Goal: Task Accomplishment & Management: Manage account settings

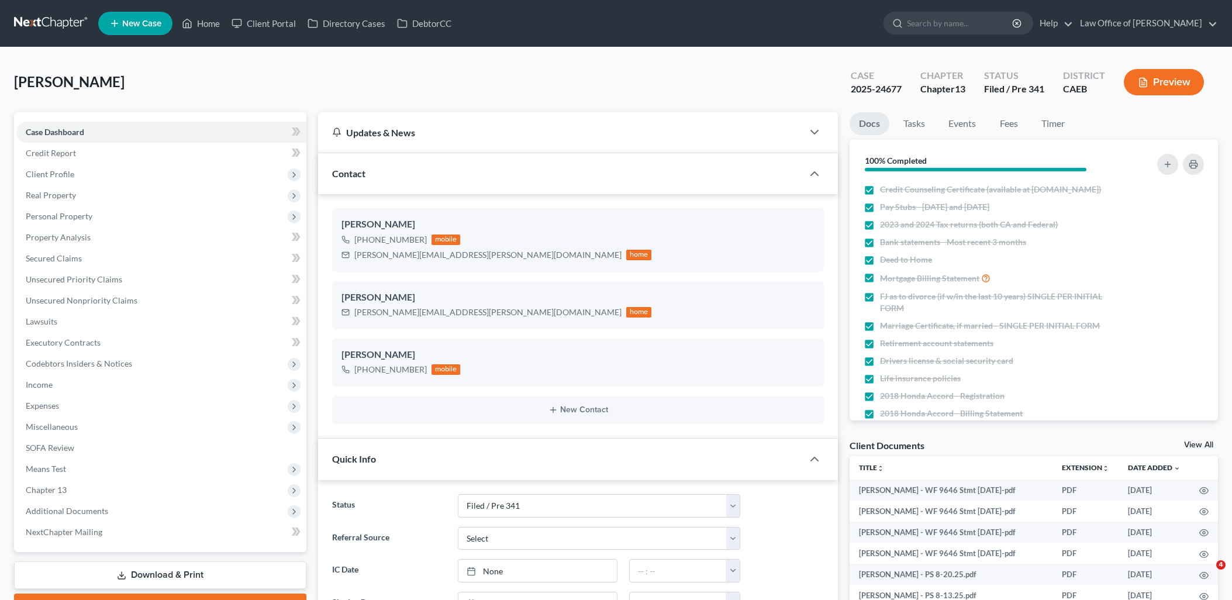
select select "7"
click at [1141, 14] on link "Law Office of [PERSON_NAME]" at bounding box center [1145, 23] width 143 height 21
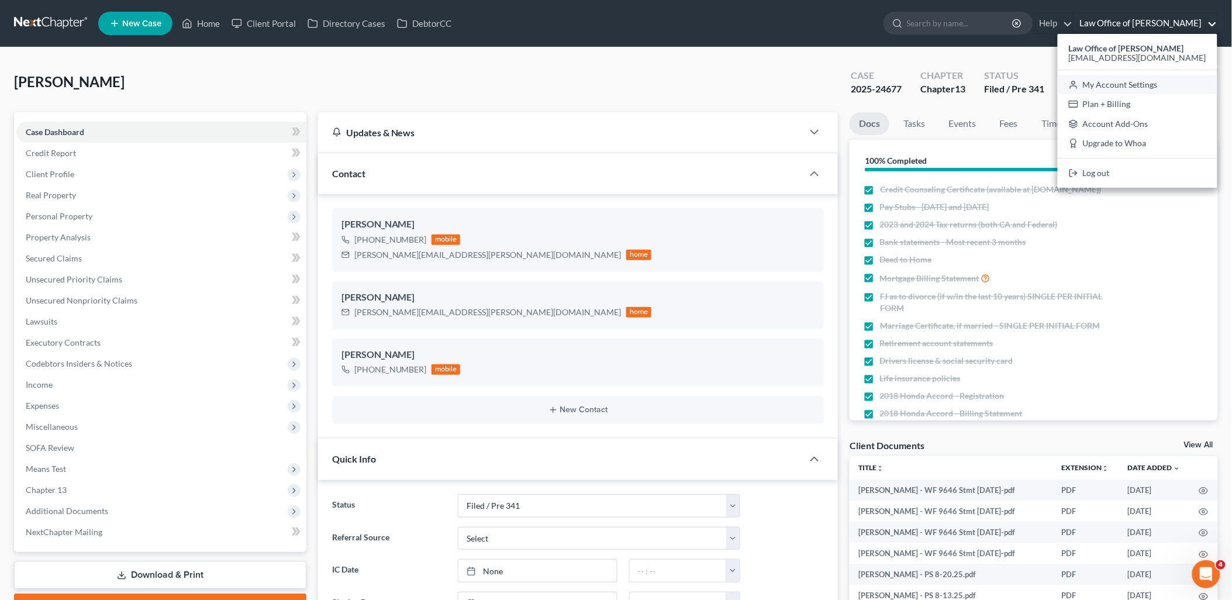
click at [1160, 85] on link "My Account Settings" at bounding box center [1137, 85] width 160 height 20
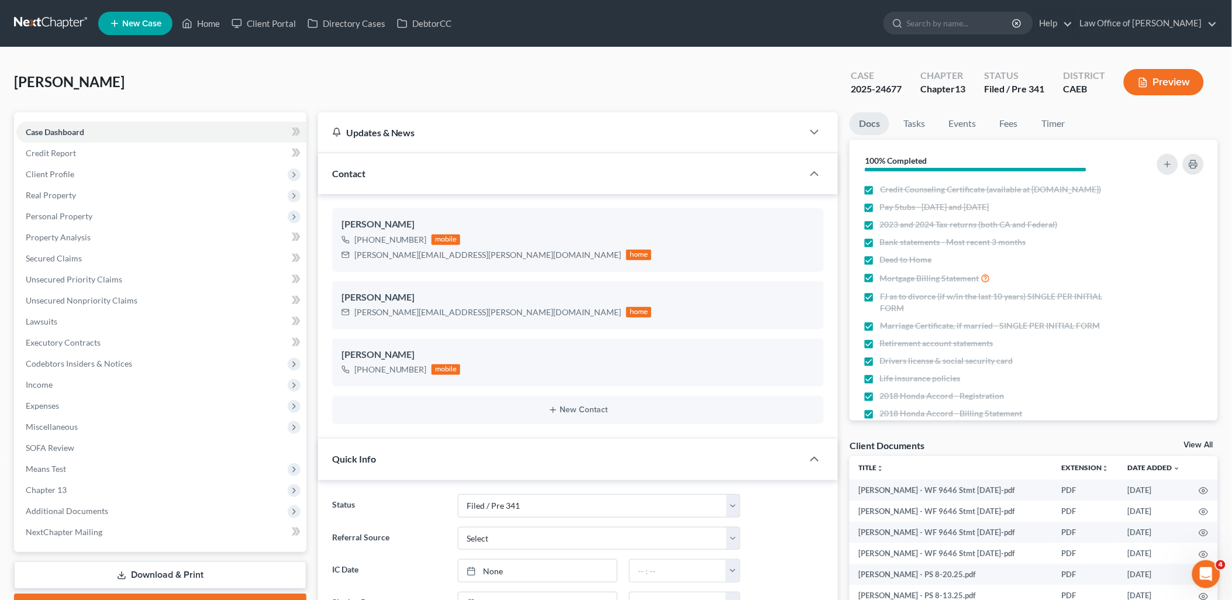
select select "29"
select select "4"
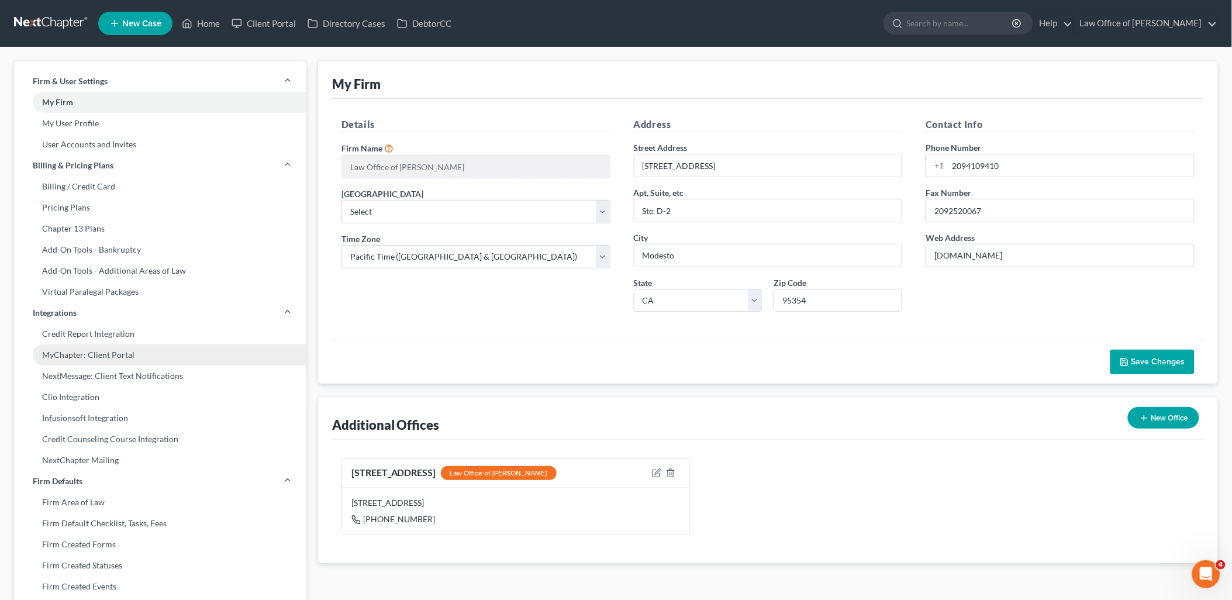
click at [105, 350] on link "MyChapter: Client Portal" at bounding box center [160, 354] width 292 height 21
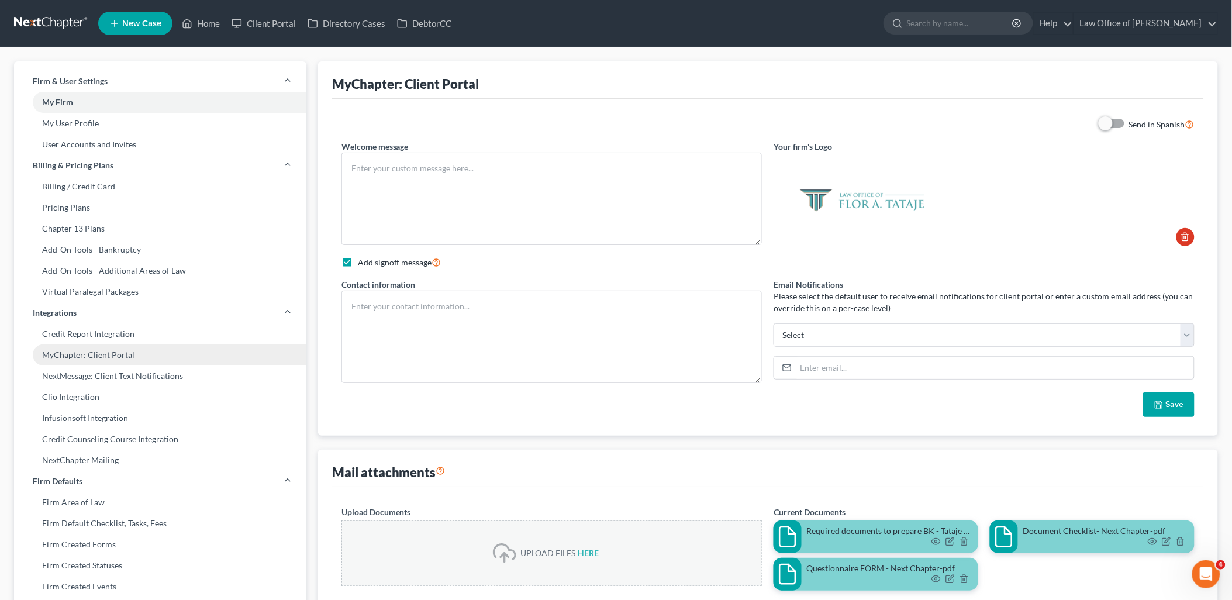
type textarea "Hello! Welcome to MyChapter. We are here to help make the bankruptcy filing pro…"
checkbox input "true"
type textarea "Flor A. Tataje Bankruptcy Attorney 1031 McHenry Ave. Ste. 20 Modesto, CA 95350 …"
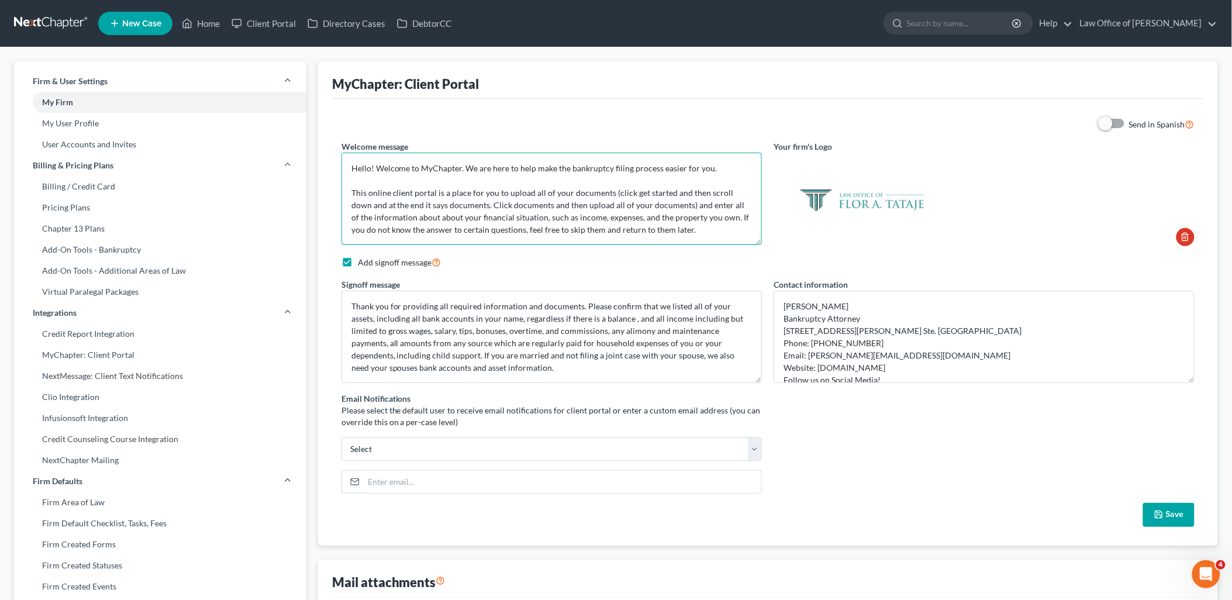
click at [621, 202] on textarea "Hello! Welcome to MyChapter. We are here to help make the bankruptcy filing pro…" at bounding box center [551, 199] width 421 height 92
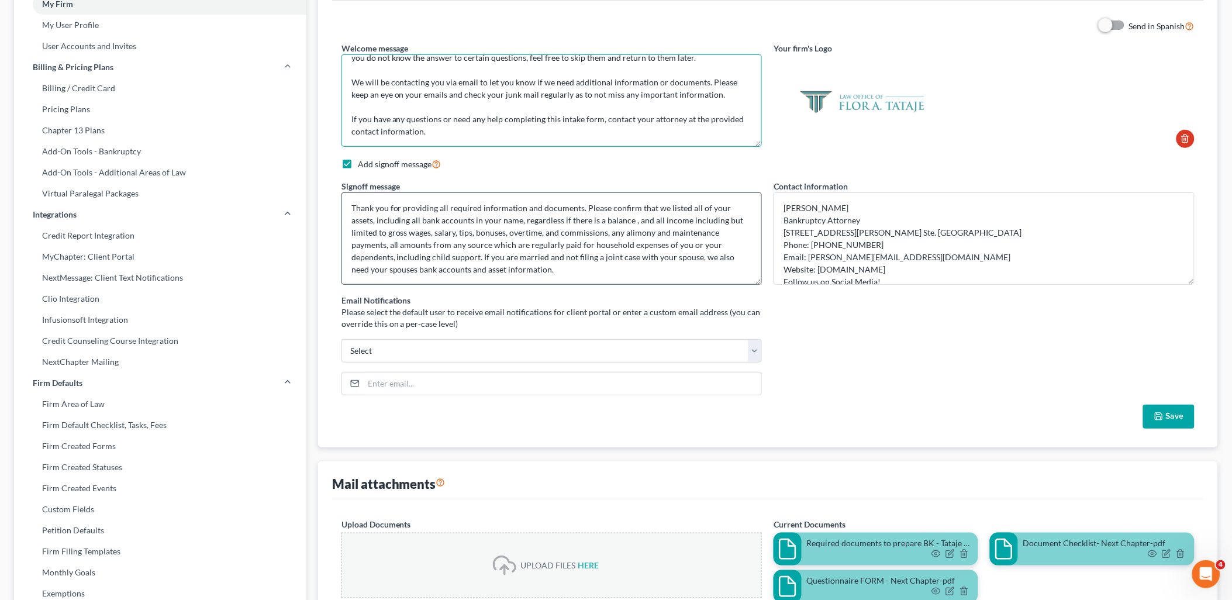
scroll to position [130, 0]
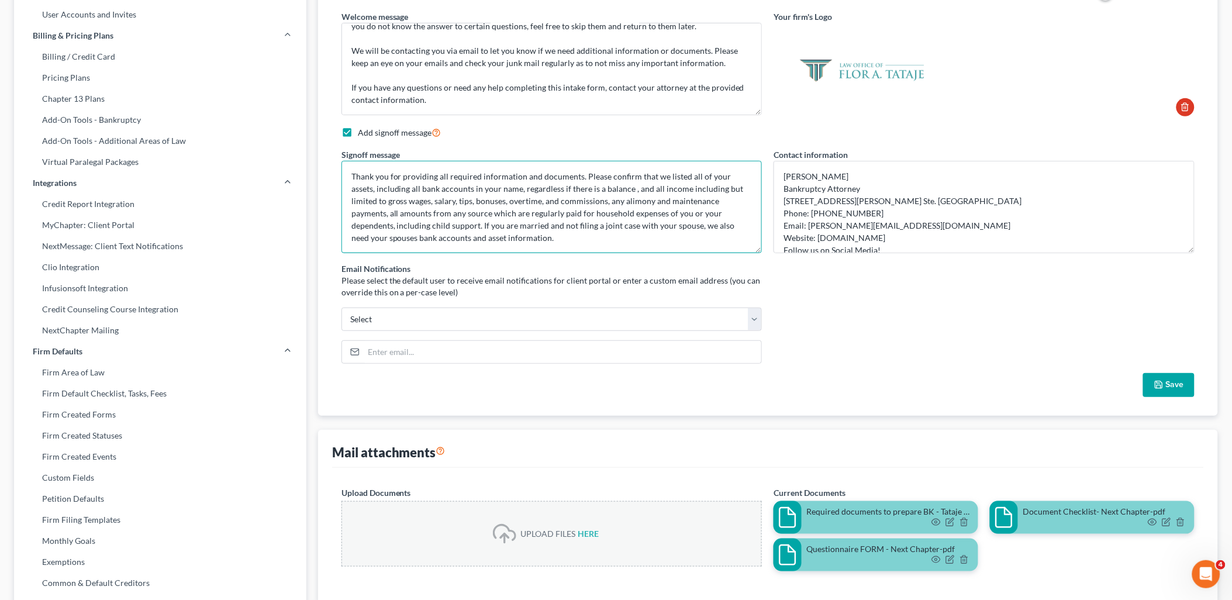
click at [598, 203] on textarea "Thank you for providing all required information and documents. Please confirm …" at bounding box center [551, 207] width 421 height 92
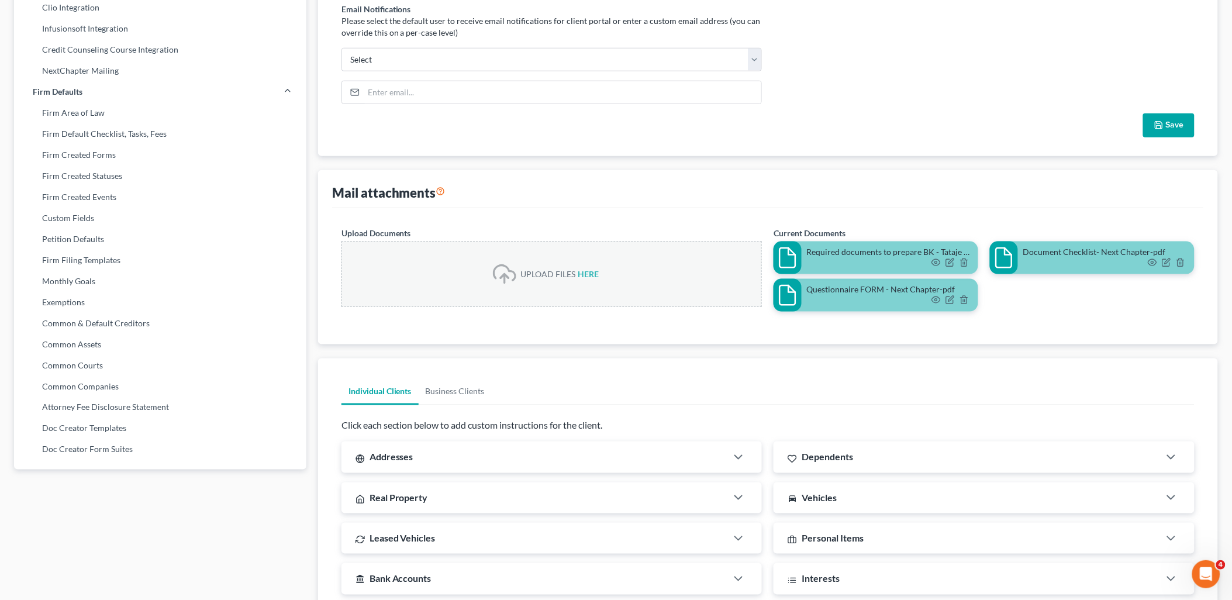
scroll to position [0, 0]
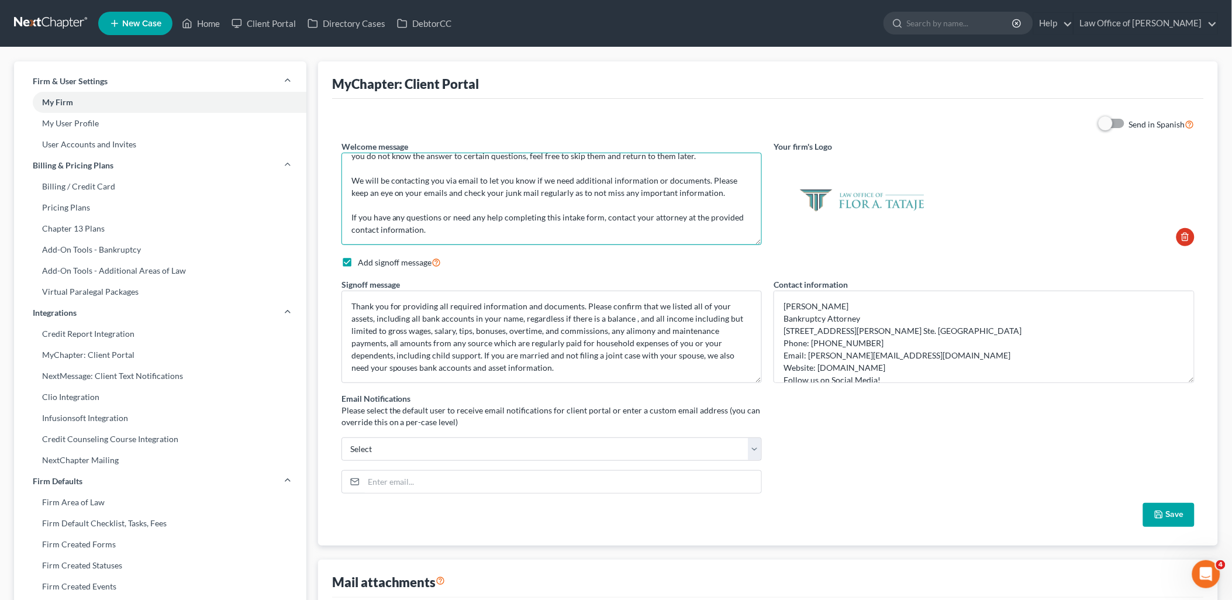
click at [556, 196] on textarea "Hello! Welcome to MyChapter. We are here to help make the bankruptcy filing pro…" at bounding box center [551, 199] width 421 height 92
click at [106, 523] on link "Firm Default Checklist, Tasks, Fees" at bounding box center [160, 523] width 292 height 21
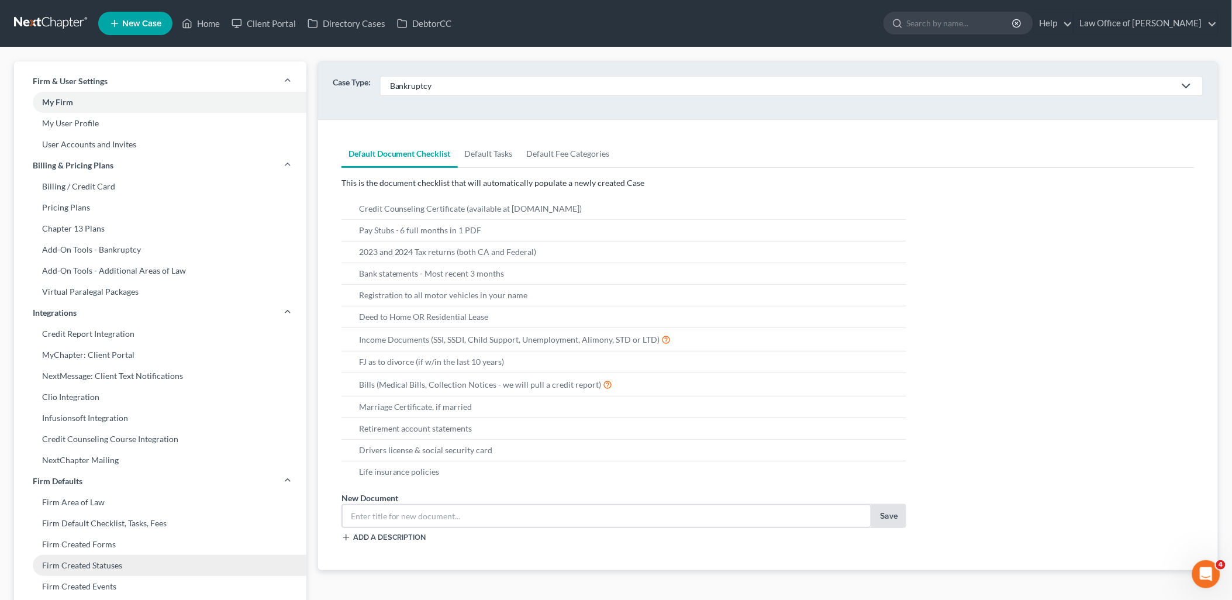
click at [78, 569] on link "Firm Created Statuses" at bounding box center [160, 565] width 292 height 21
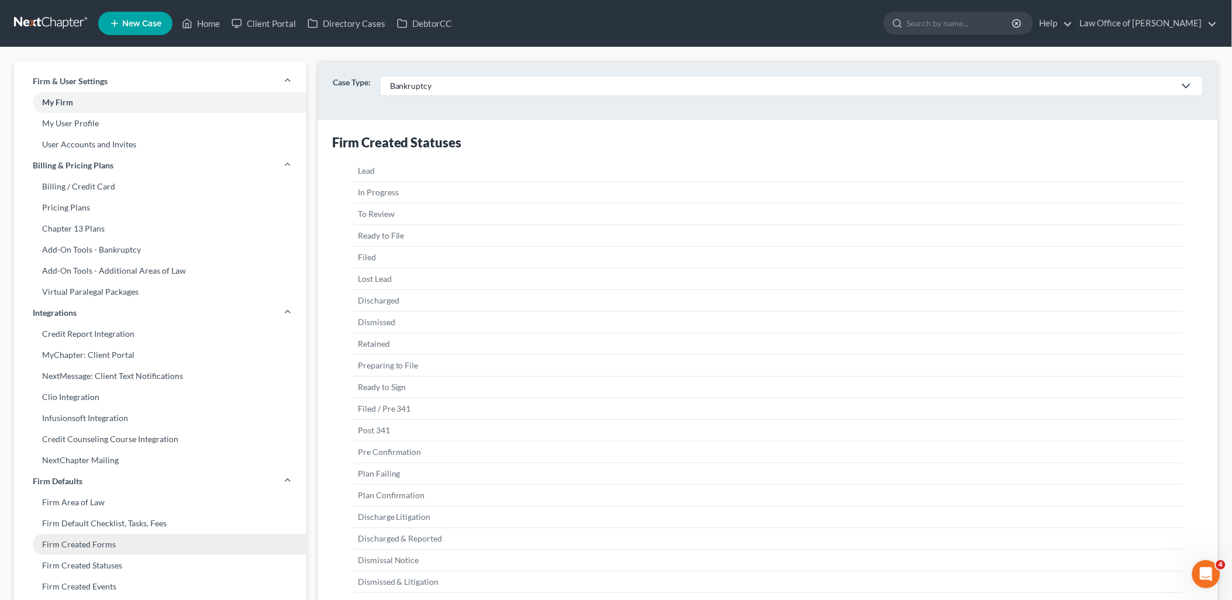
click at [68, 541] on link "Firm Created Forms" at bounding box center [160, 544] width 292 height 21
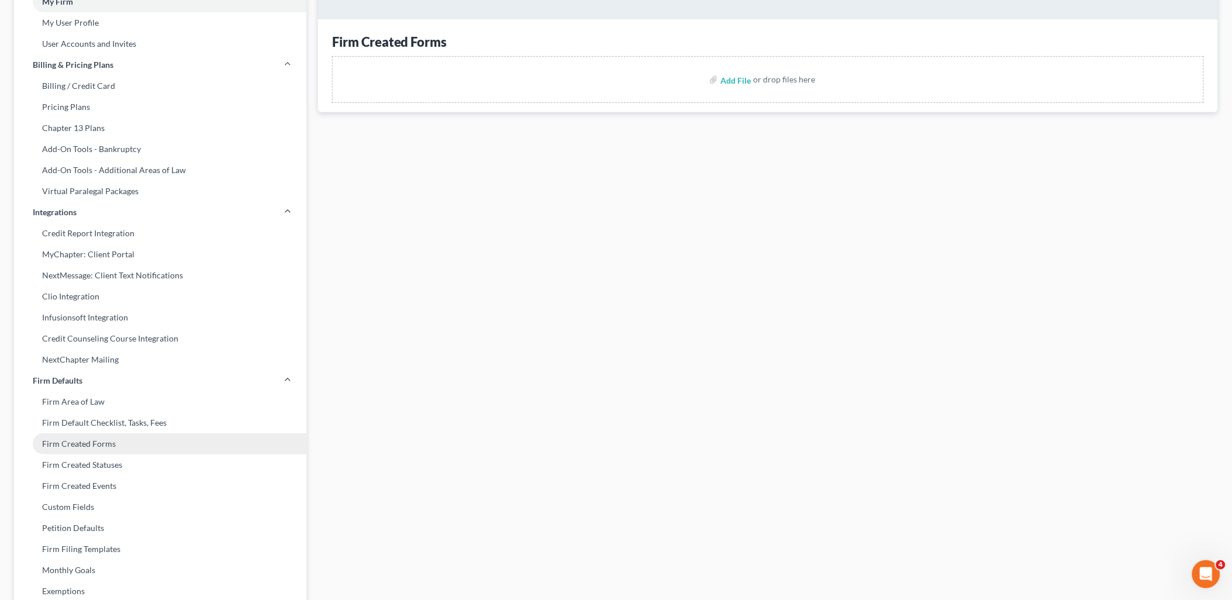
scroll to position [130, 0]
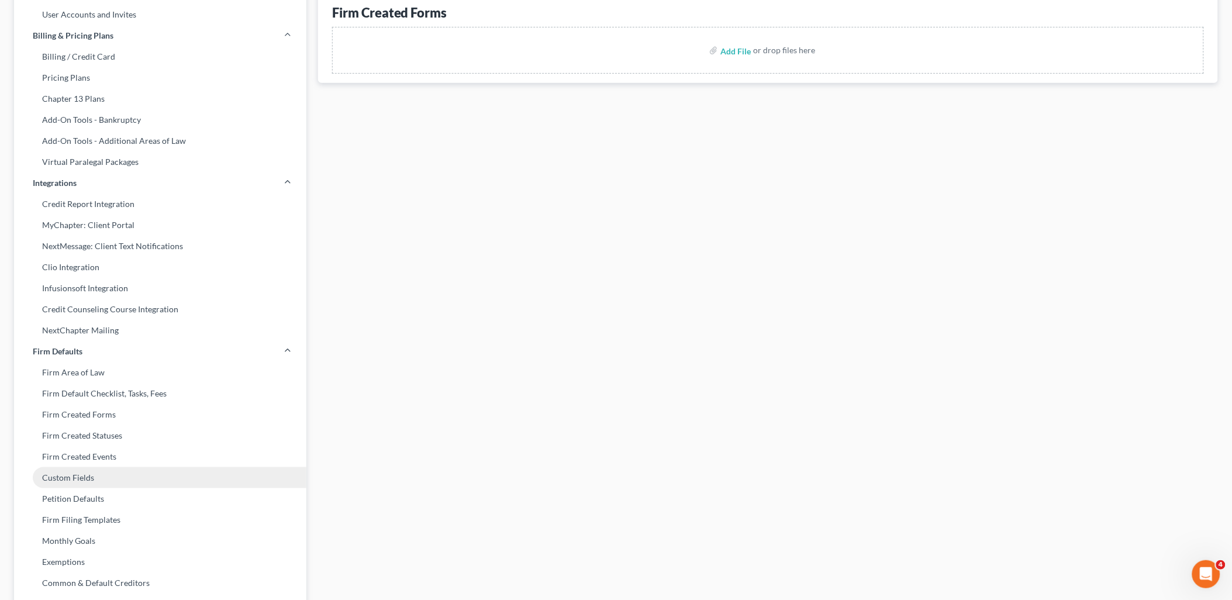
click at [72, 481] on link "Custom Fields" at bounding box center [160, 477] width 292 height 21
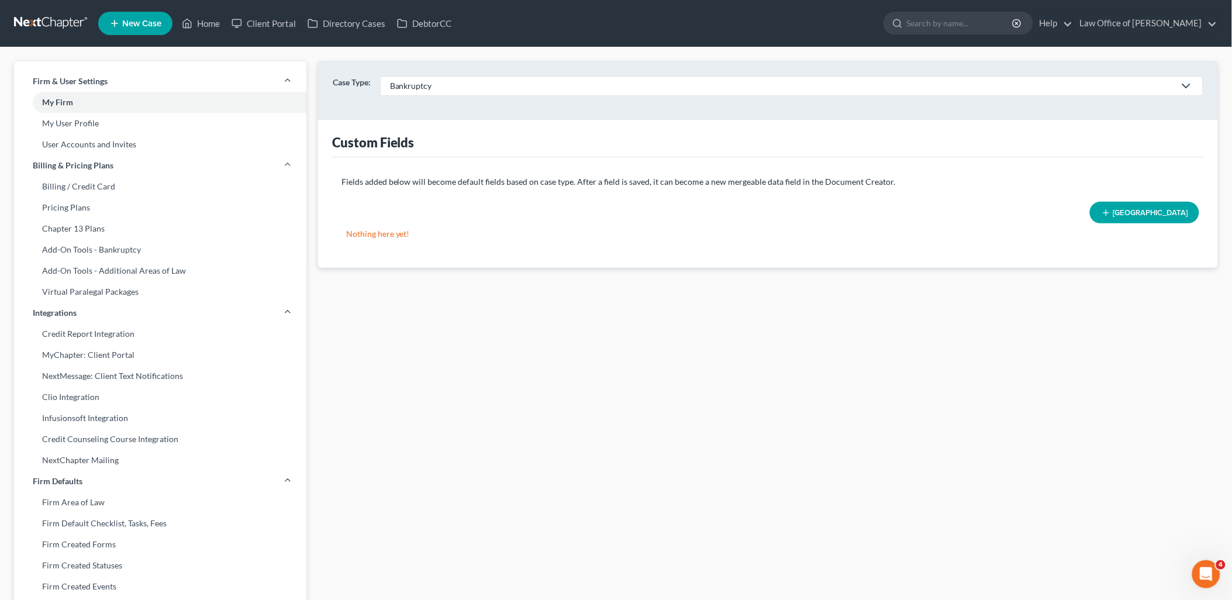
click at [459, 91] on div "Bankruptcy" at bounding box center [782, 86] width 784 height 12
click at [458, 90] on div "Bankruptcy" at bounding box center [782, 86] width 784 height 12
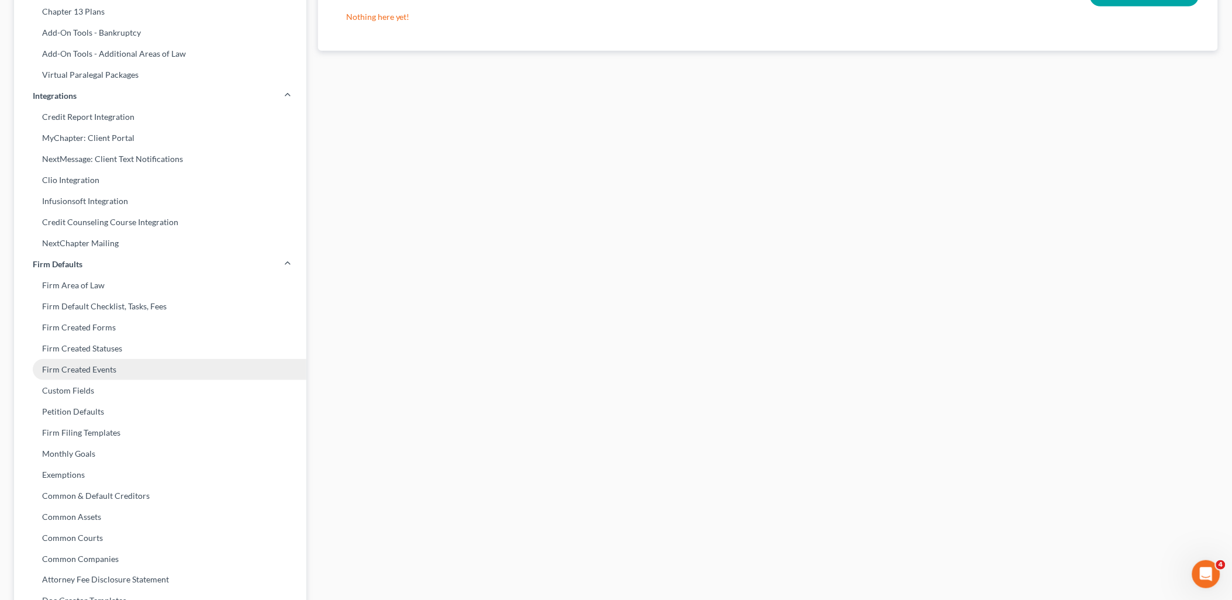
scroll to position [260, 0]
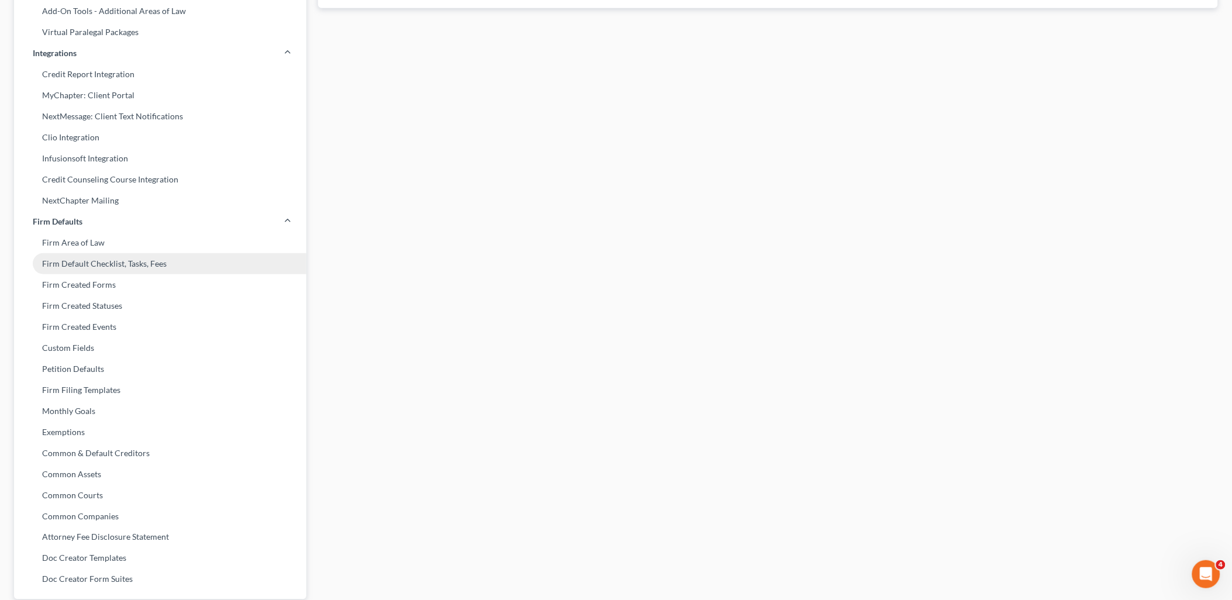
click at [91, 258] on link "Firm Default Checklist, Tasks, Fees" at bounding box center [160, 263] width 292 height 21
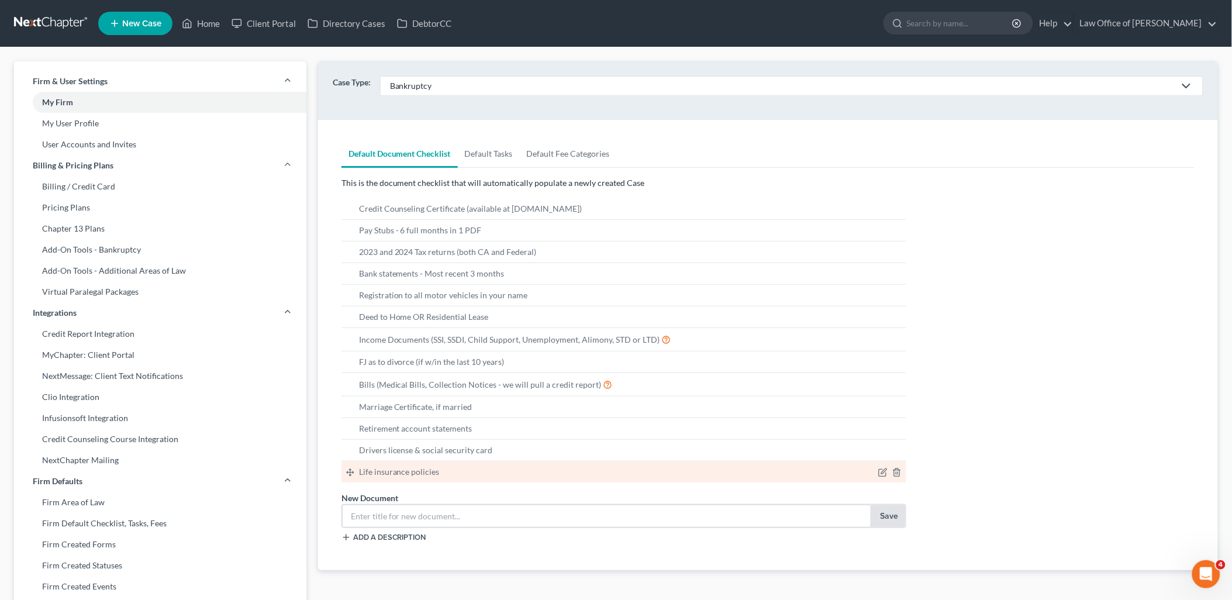
scroll to position [130, 0]
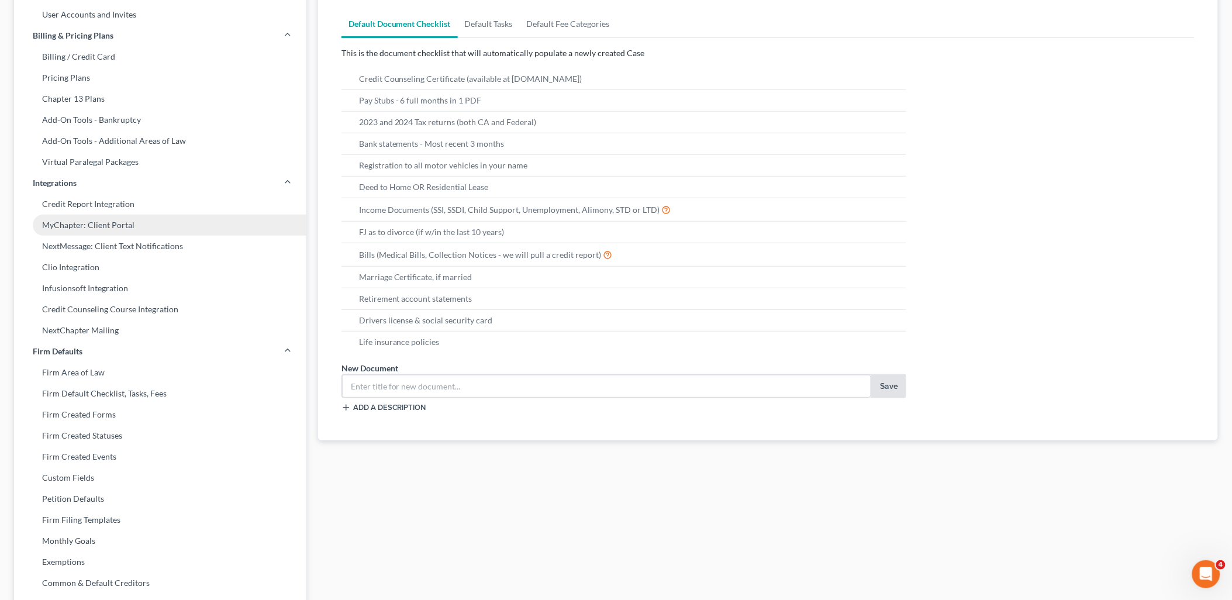
click at [95, 228] on link "MyChapter: Client Portal" at bounding box center [160, 225] width 292 height 21
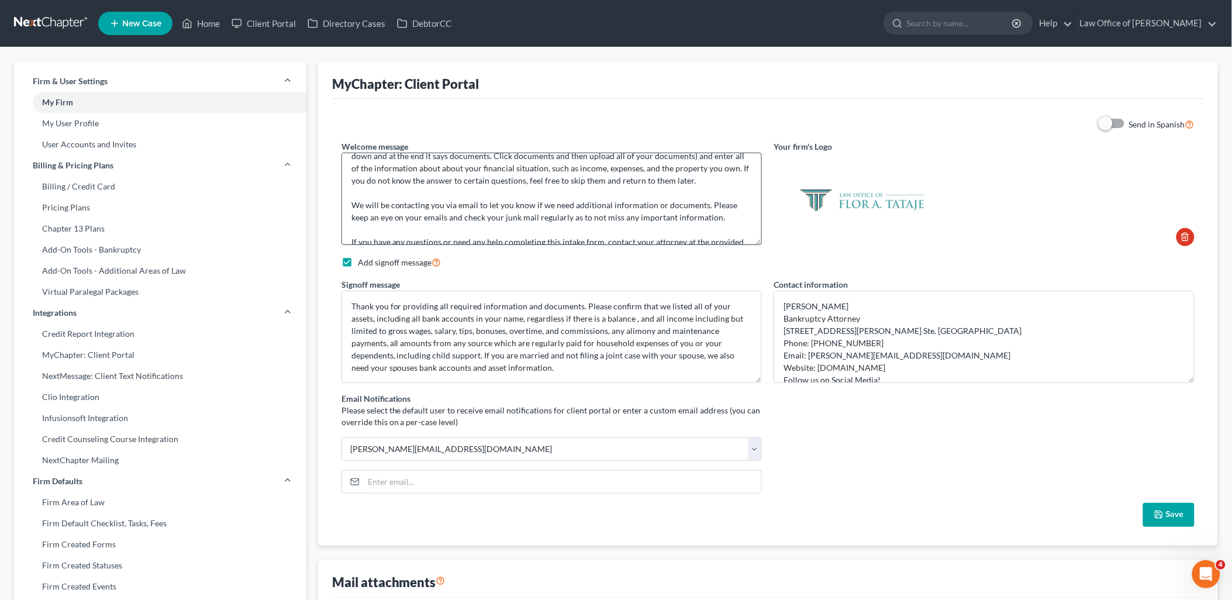
scroll to position [74, 0]
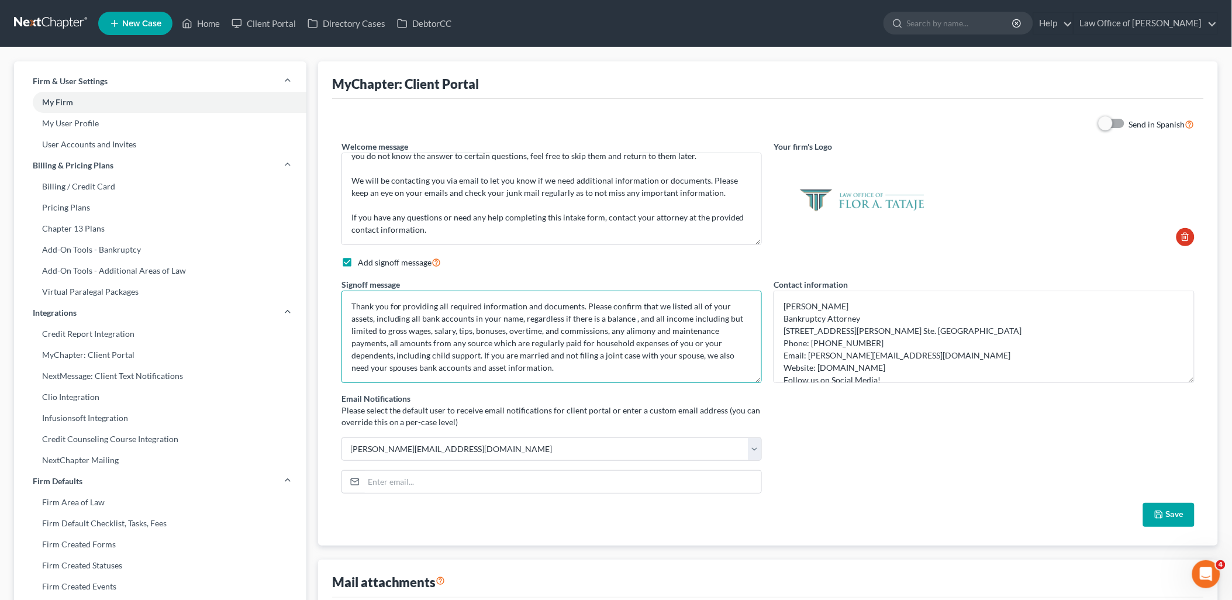
drag, startPoint x: 350, startPoint y: 306, endPoint x: 710, endPoint y: 375, distance: 366.6
click at [710, 375] on textarea "Thank you for providing all required information and documents. Please confirm …" at bounding box center [551, 337] width 421 height 92
click at [518, 270] on div "Send in Spanish Welcome message Hello! Welcome to MyChapter. We are here to hel…" at bounding box center [768, 321] width 865 height 409
click at [369, 319] on textarea "Thank you for providing all required information and documents. Please confirm …" at bounding box center [551, 337] width 421 height 92
drag, startPoint x: 352, startPoint y: 304, endPoint x: 437, endPoint y: 304, distance: 85.3
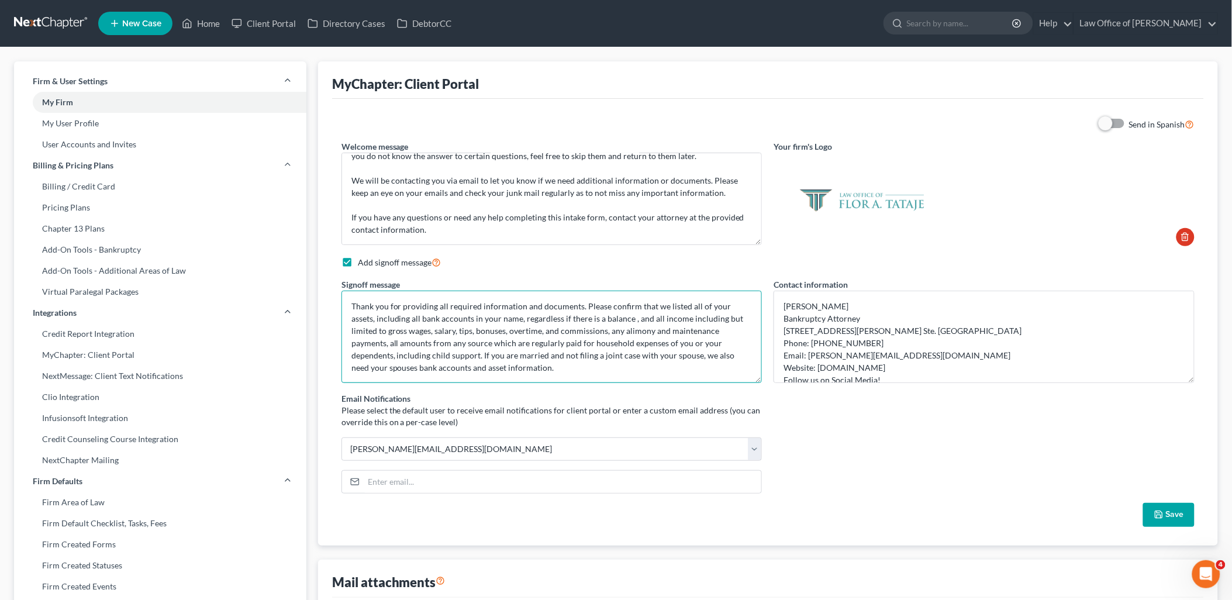
click at [437, 304] on textarea "Thank you for providing all required information and documents. Please confirm …" at bounding box center [551, 337] width 421 height 92
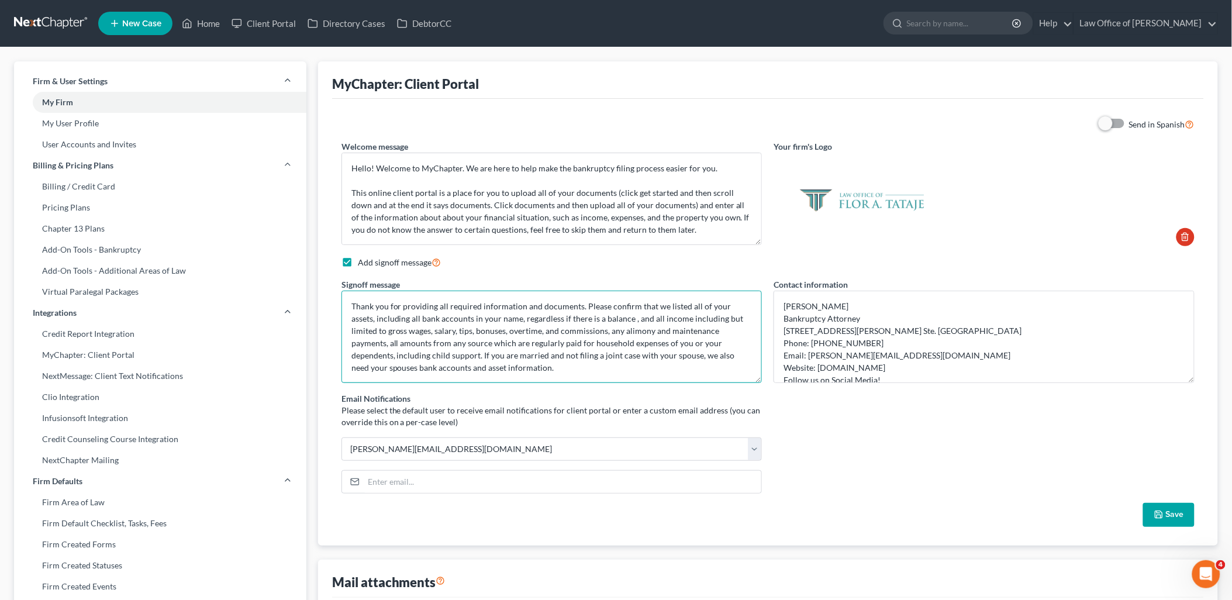
click at [373, 316] on textarea "Thank you for providing all required information and documents. Please confirm …" at bounding box center [551, 337] width 421 height 92
drag, startPoint x: 352, startPoint y: 306, endPoint x: 492, endPoint y: 369, distance: 152.5
click at [492, 369] on textarea "Thank you for providing all required information and documents. Please confirm …" at bounding box center [551, 337] width 421 height 92
click at [1155, 15] on link "Law Office of [PERSON_NAME]" at bounding box center [1145, 23] width 143 height 21
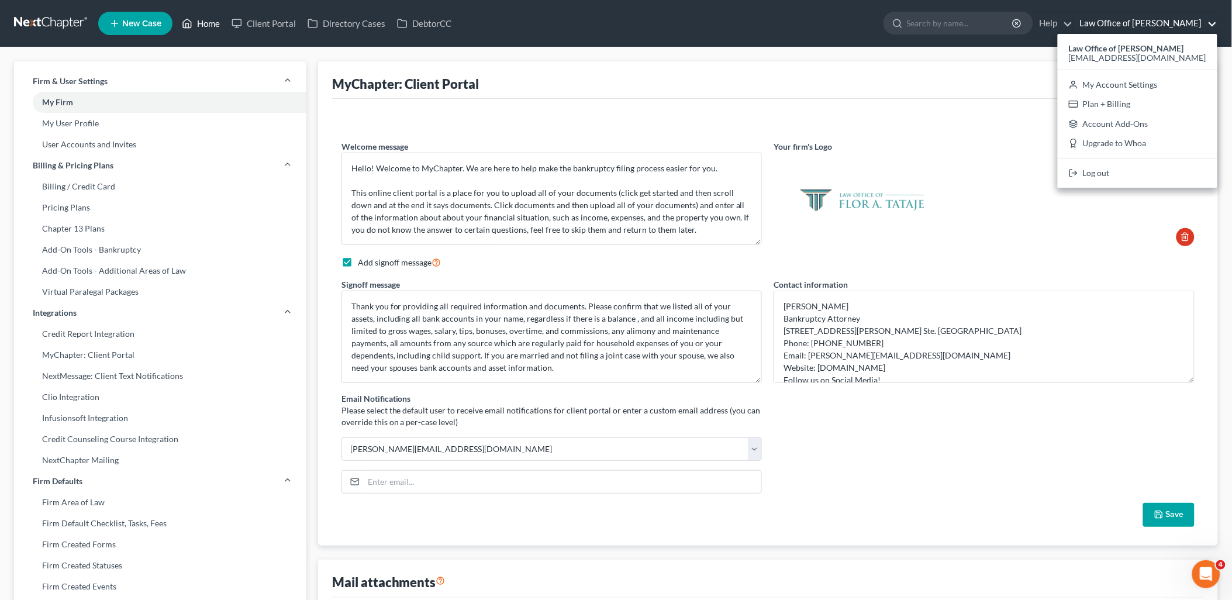
drag, startPoint x: 203, startPoint y: 25, endPoint x: 220, endPoint y: 25, distance: 17.0
click at [205, 25] on link "Home" at bounding box center [201, 23] width 50 height 21
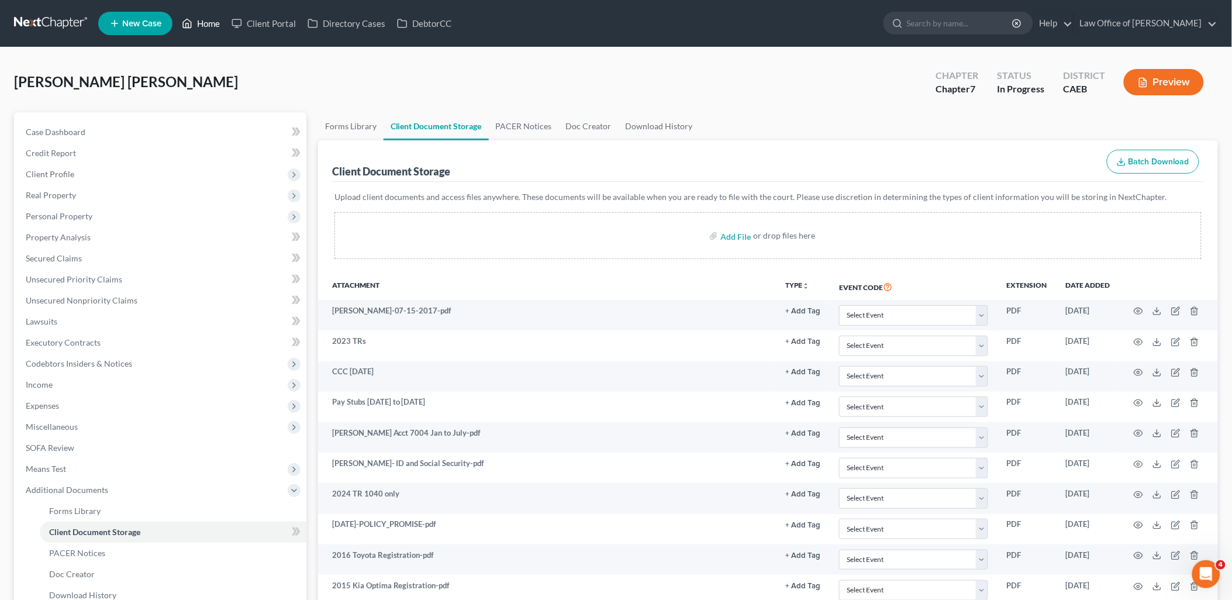
click at [201, 19] on link "Home" at bounding box center [201, 23] width 50 height 21
